Goal: Book appointment/travel/reservation

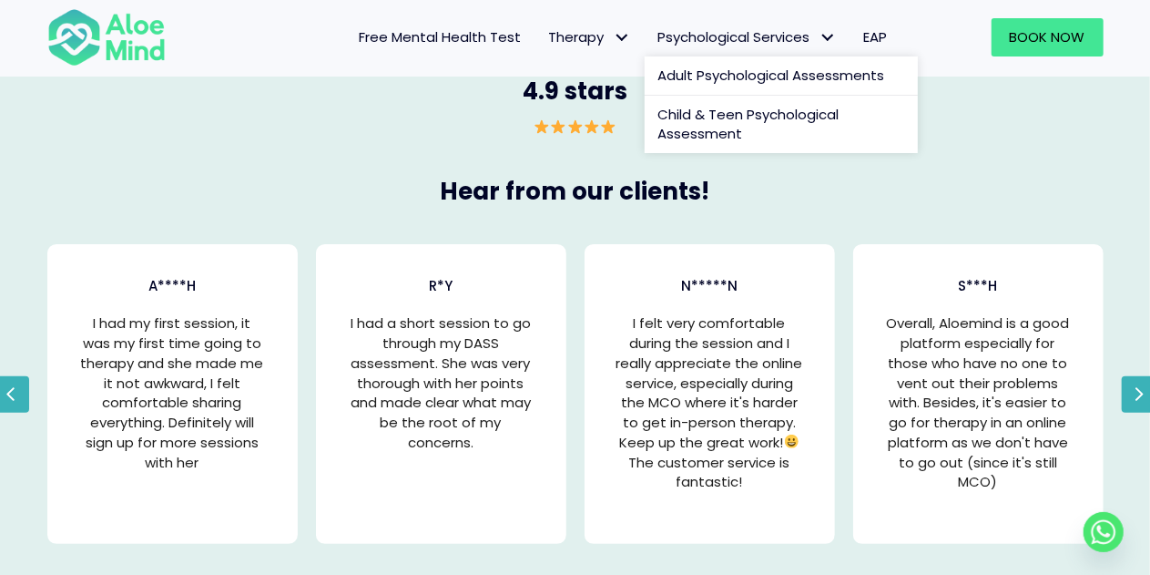
scroll to position [3431, 0]
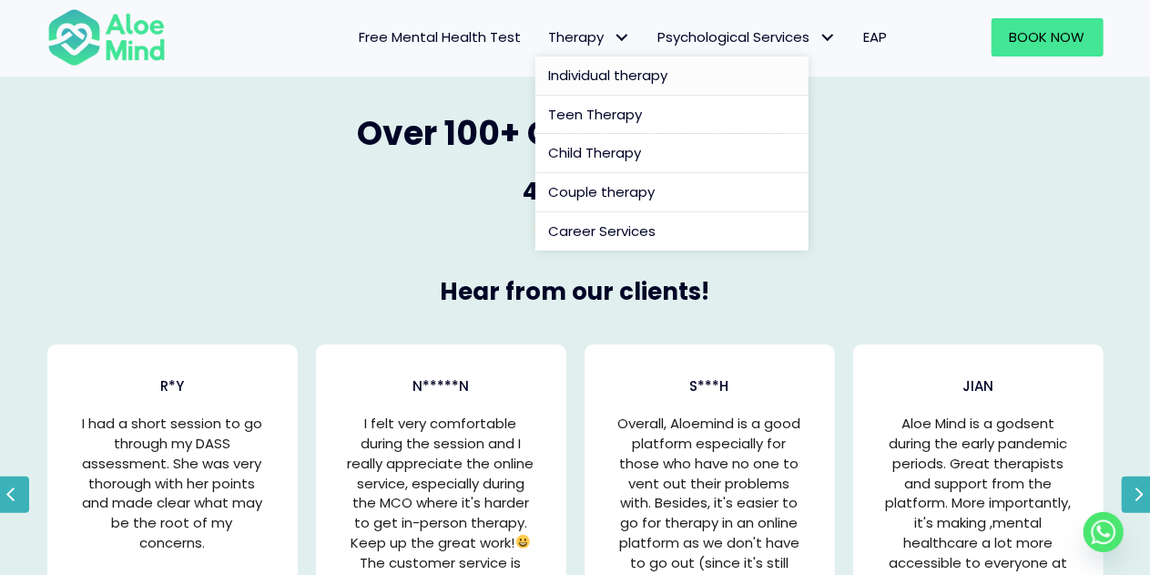
click at [603, 68] on span "Individual therapy" at bounding box center [608, 75] width 119 height 19
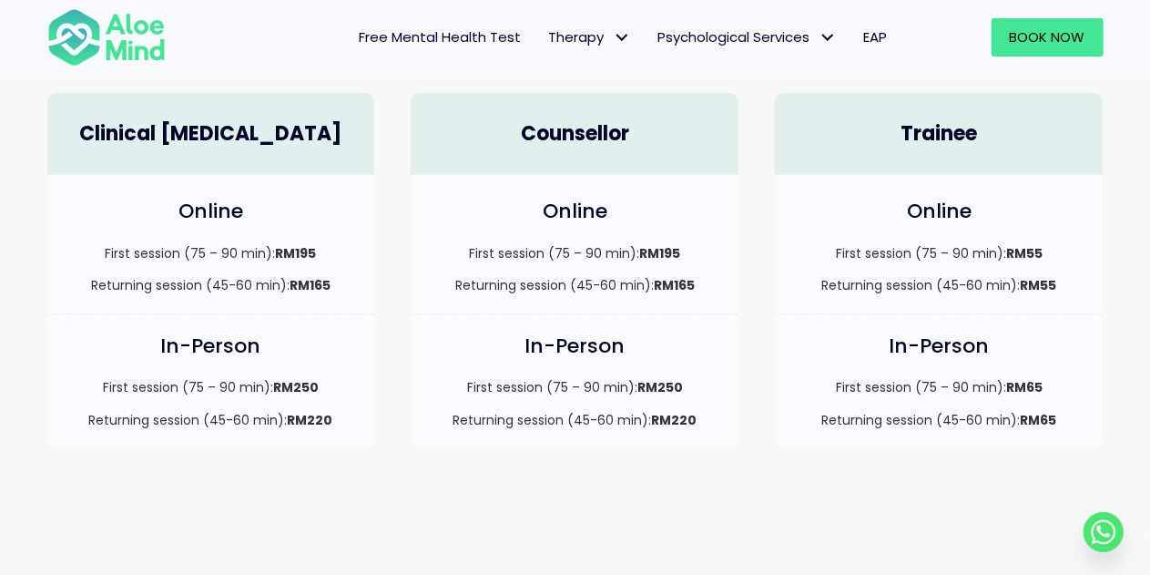
scroll to position [273, 0]
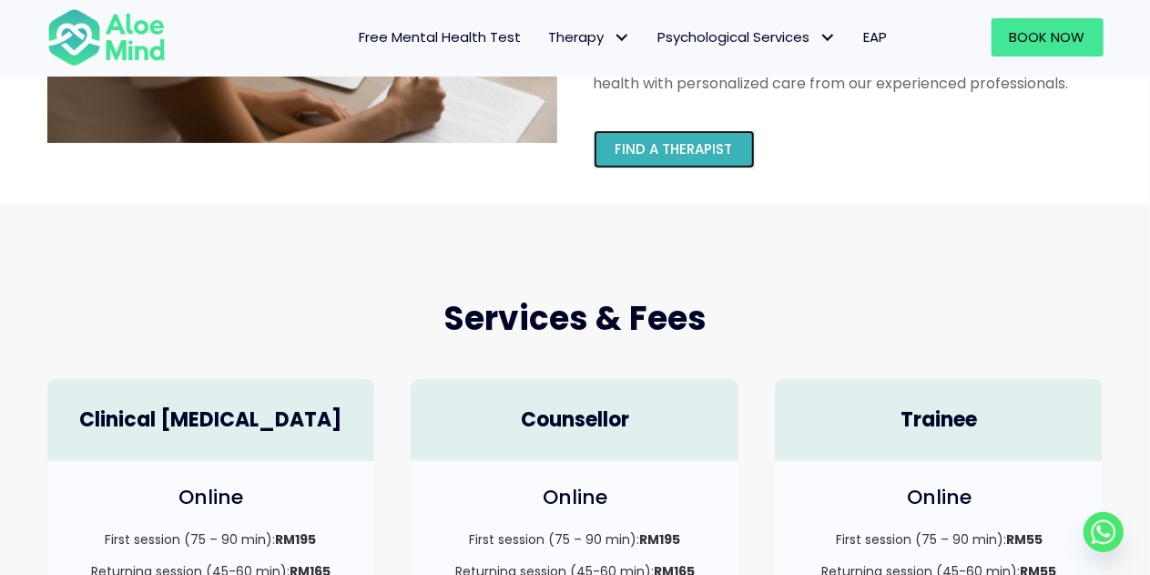
click at [739, 148] on link "Find a therapist" at bounding box center [674, 149] width 161 height 38
